Goal: Navigation & Orientation: Find specific page/section

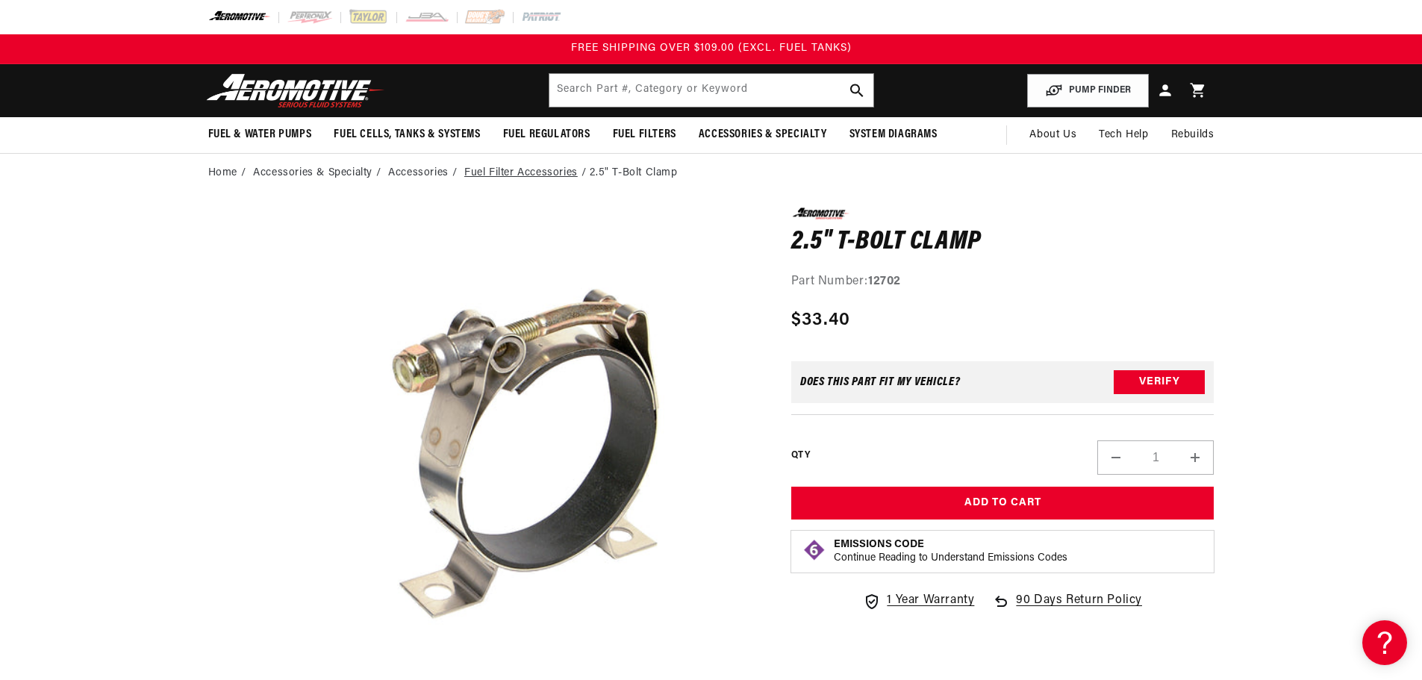
click at [572, 171] on link "Fuel Filter Accessories" at bounding box center [520, 173] width 113 height 16
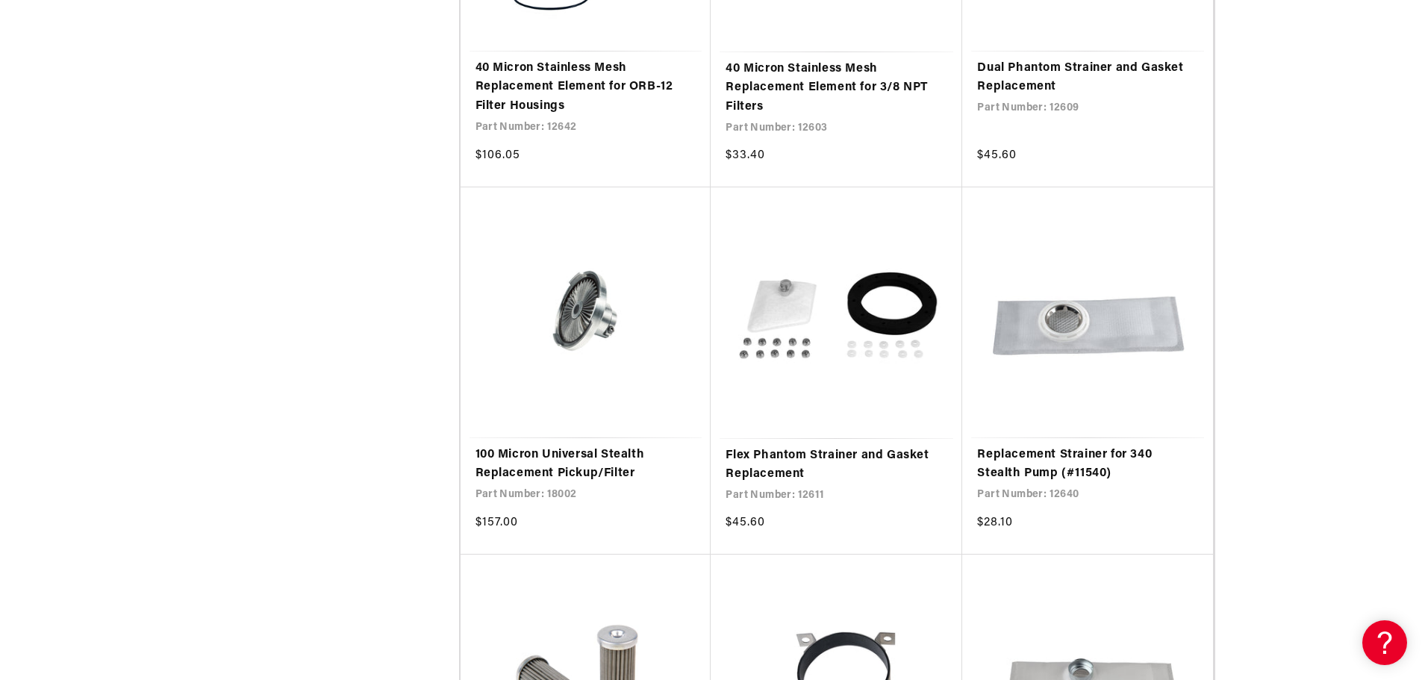
scroll to position [2538, 0]
